Goal: Transaction & Acquisition: Subscribe to service/newsletter

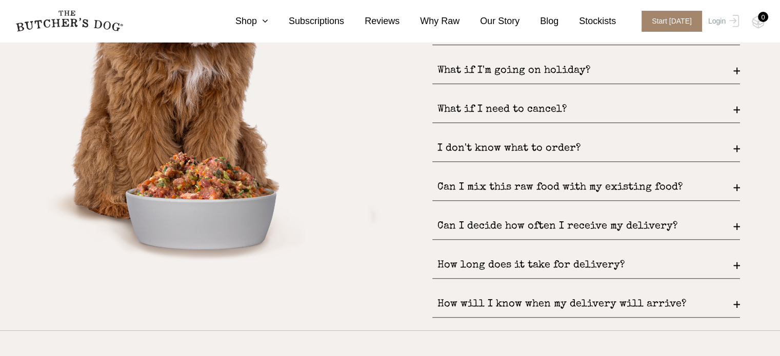
scroll to position [1462, 0]
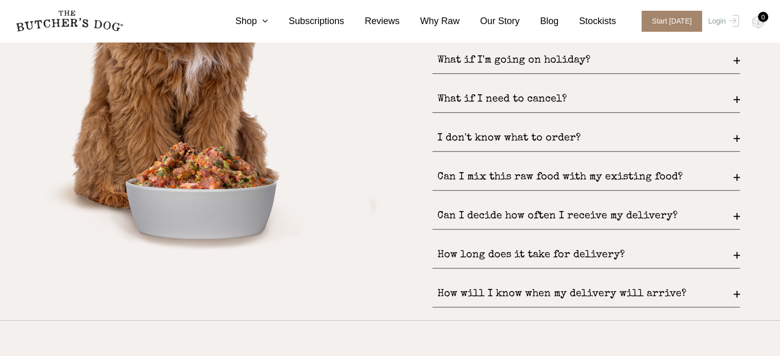
click at [735, 177] on div "Can I mix this raw food with my existing food?" at bounding box center [586, 178] width 308 height 26
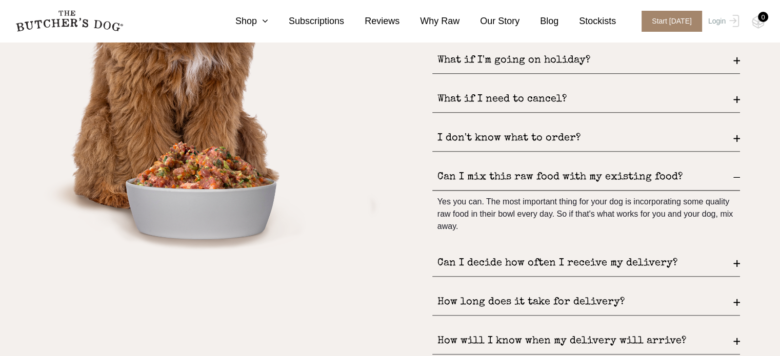
click at [735, 177] on div "Can I mix this raw food with my existing food?" at bounding box center [586, 178] width 308 height 26
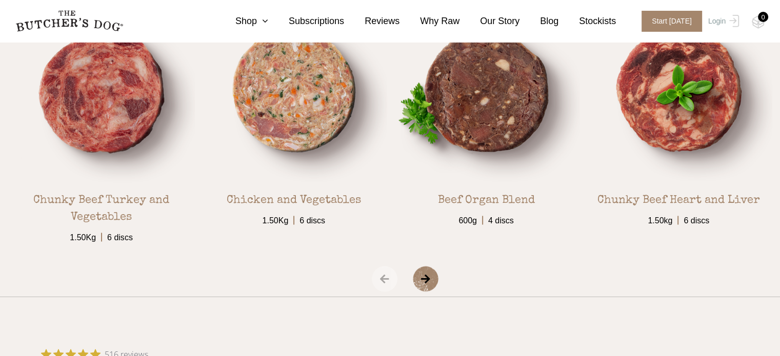
scroll to position [1826, 0]
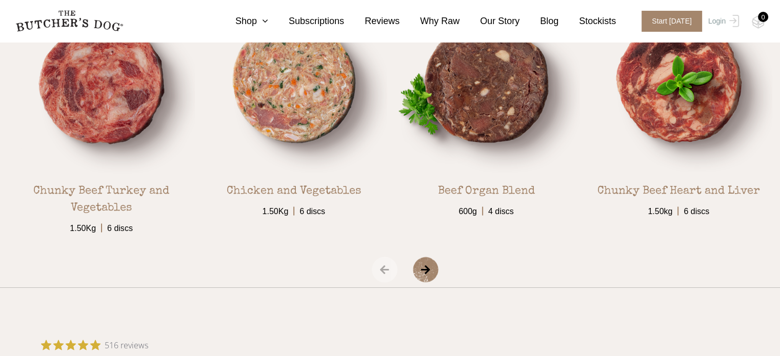
click at [418, 265] on span "›" at bounding box center [438, 270] width 51 height 26
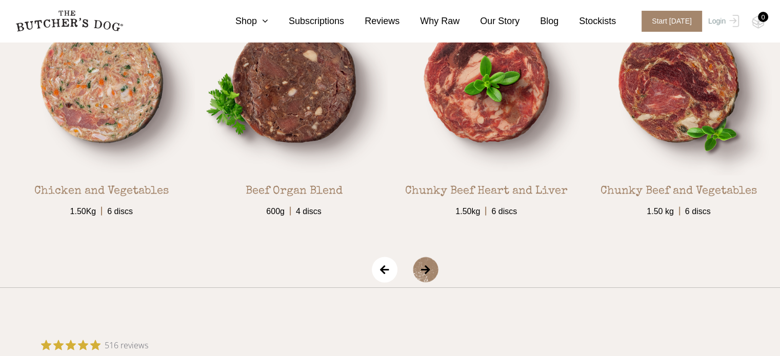
click at [418, 265] on span "›" at bounding box center [438, 270] width 51 height 26
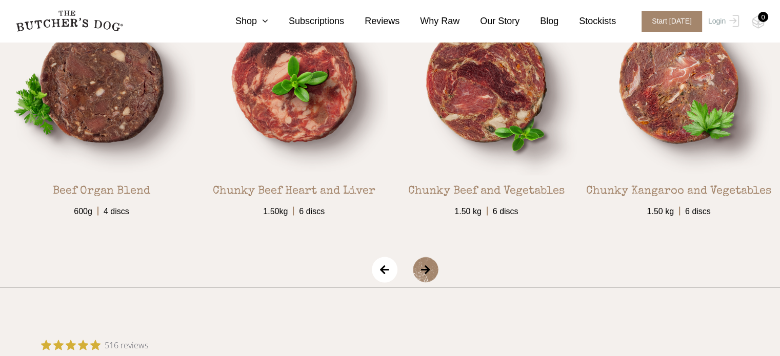
click at [418, 265] on span "›" at bounding box center [438, 270] width 51 height 26
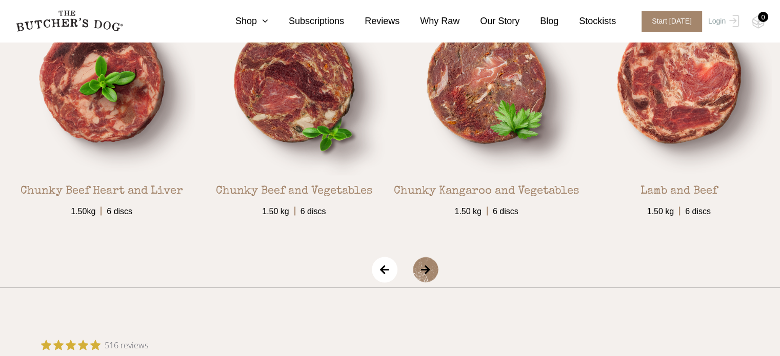
click at [418, 265] on span "›" at bounding box center [438, 270] width 51 height 26
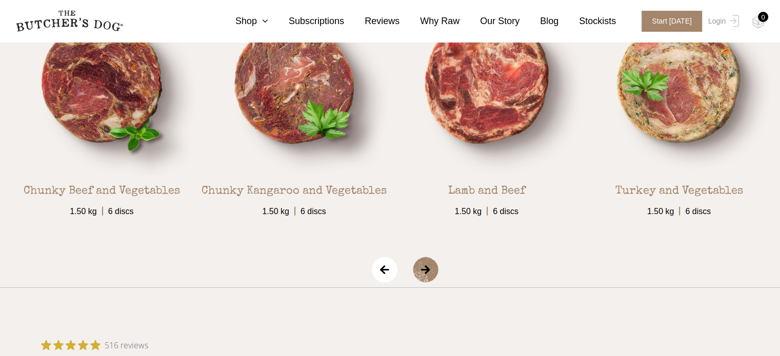
click at [418, 265] on span "›" at bounding box center [438, 270] width 51 height 26
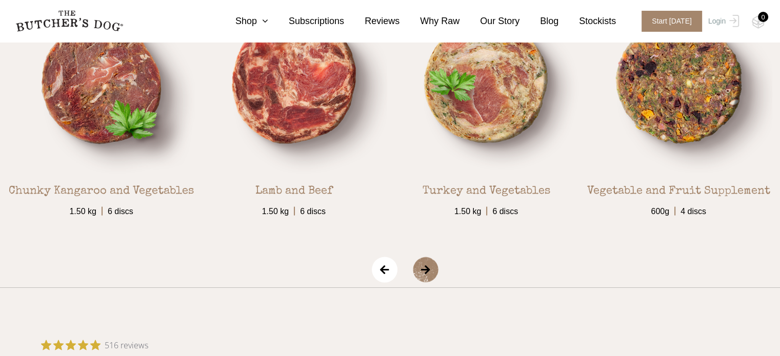
click at [418, 265] on span "›" at bounding box center [438, 270] width 51 height 26
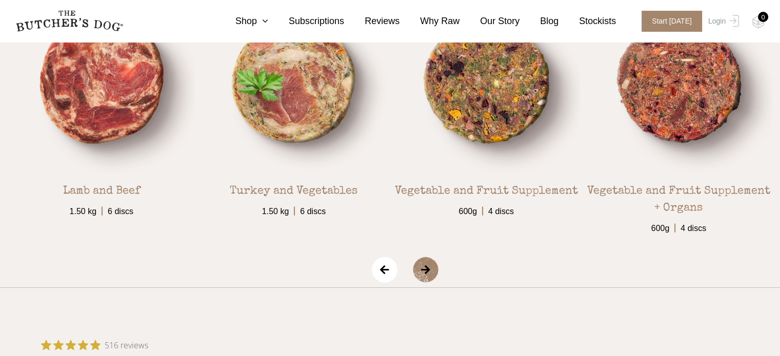
click at [418, 265] on span "›" at bounding box center [438, 270] width 51 height 26
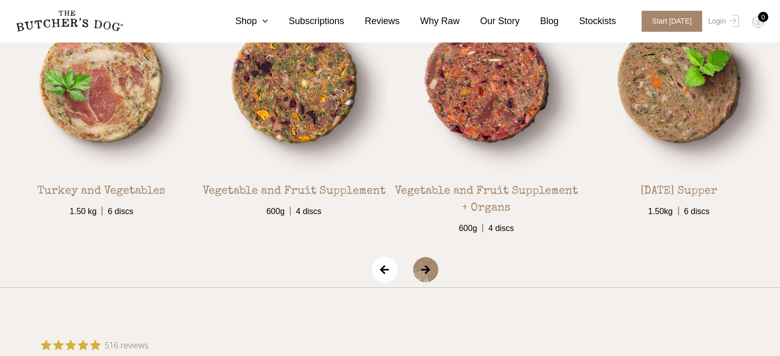
click at [418, 265] on span "›" at bounding box center [438, 270] width 51 height 26
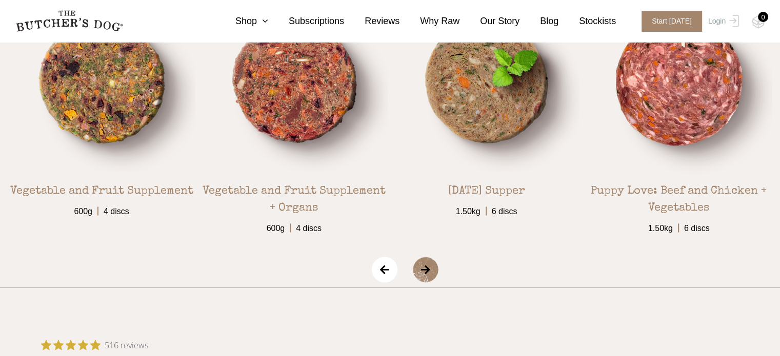
click at [418, 265] on span "›" at bounding box center [438, 270] width 51 height 26
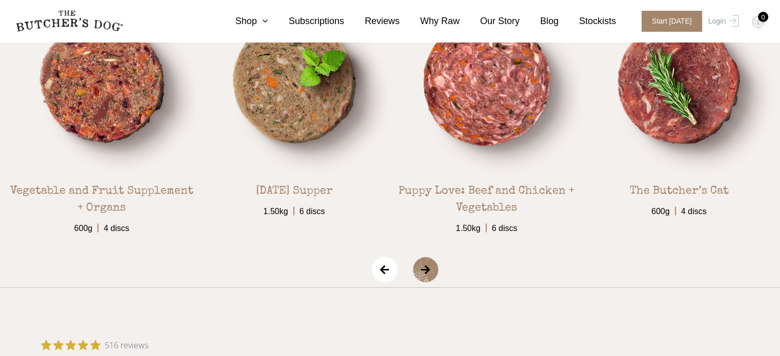
click at [418, 265] on span "›" at bounding box center [438, 270] width 51 height 26
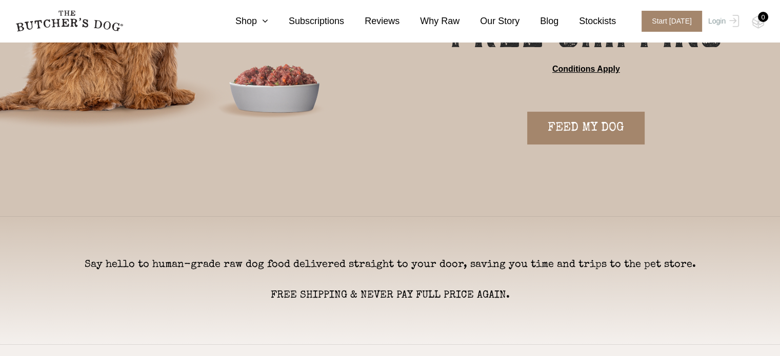
scroll to position [160, 0]
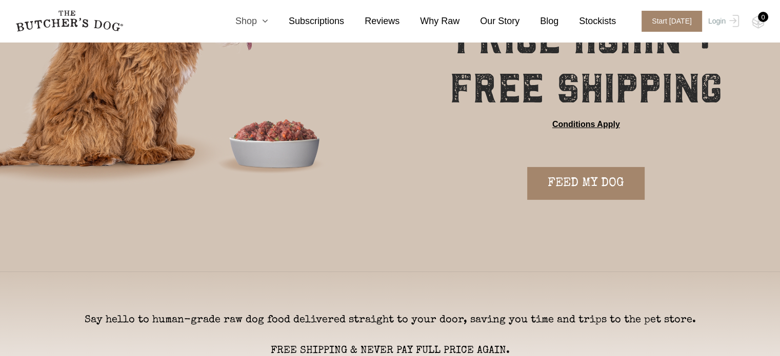
click at [268, 21] on icon at bounding box center [262, 20] width 11 height 9
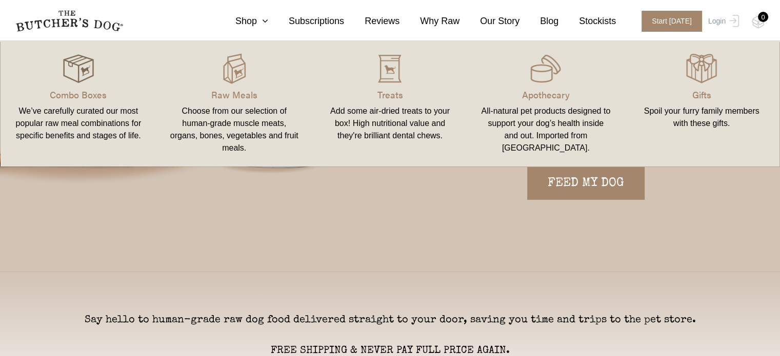
click at [80, 82] on img at bounding box center [78, 68] width 31 height 31
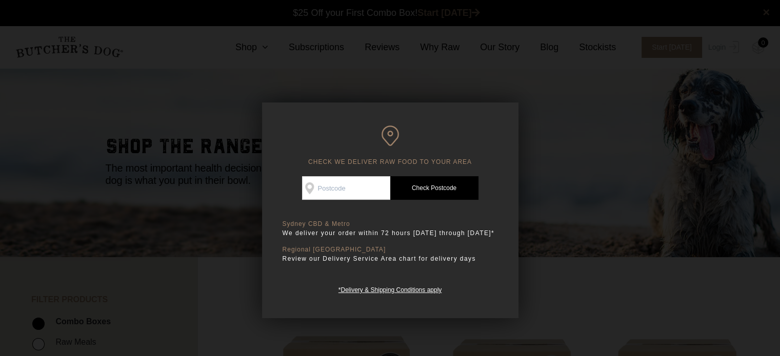
click at [653, 192] on div "Close dialog $25 OFF YOUR FIRST ORDER + FREE SHIPPING ($150 Minimum Spend) Emai…" at bounding box center [390, 178] width 780 height 356
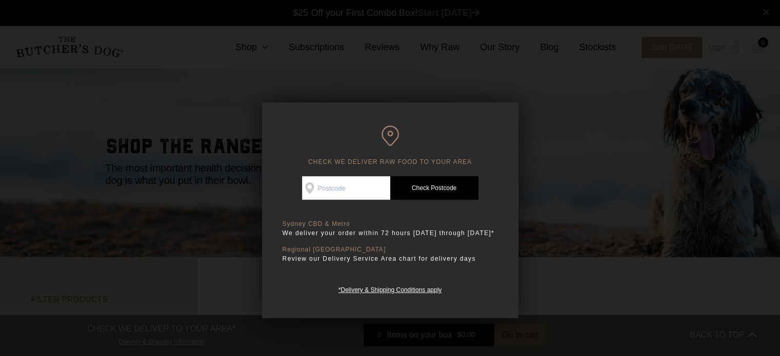
click at [365, 184] on input "Check Availability At" at bounding box center [346, 188] width 88 height 24
type input "3777"
click at [428, 190] on link "Check Postcode" at bounding box center [434, 188] width 88 height 24
